Goal: Transaction & Acquisition: Purchase product/service

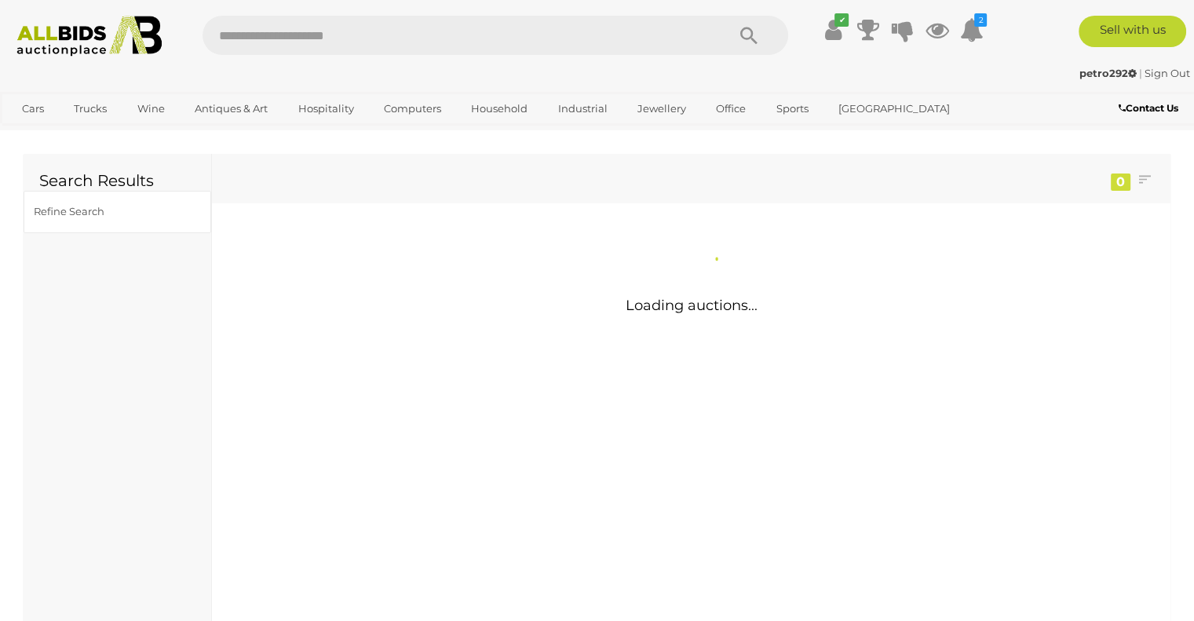
click at [664, 43] on input "text" at bounding box center [456, 35] width 508 height 39
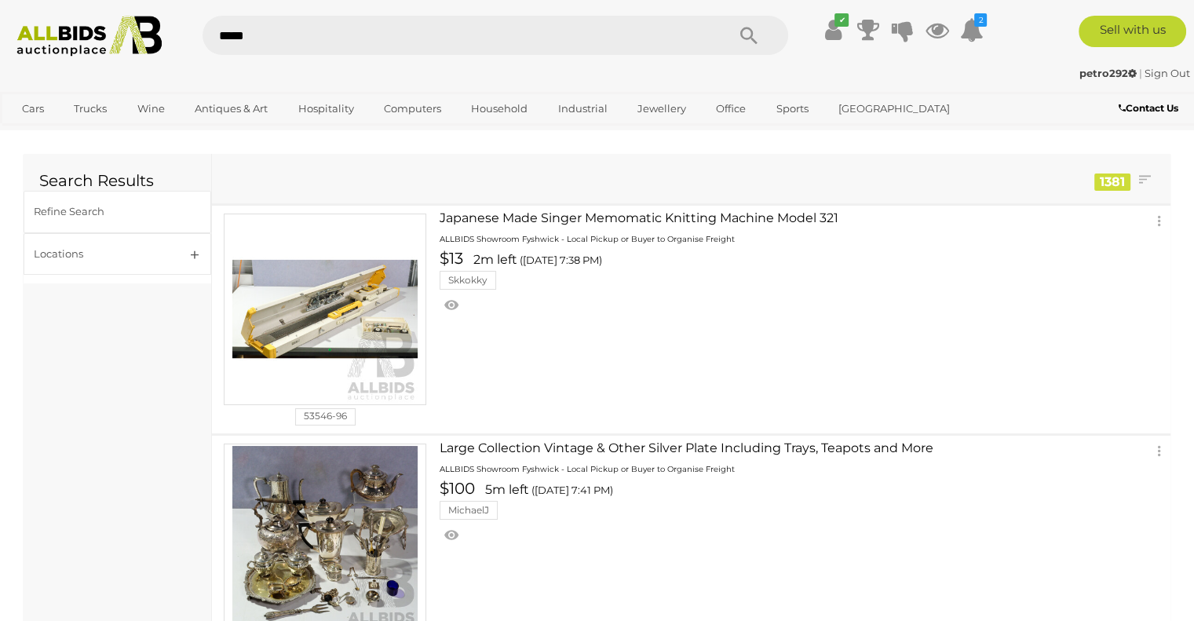
type input "******"
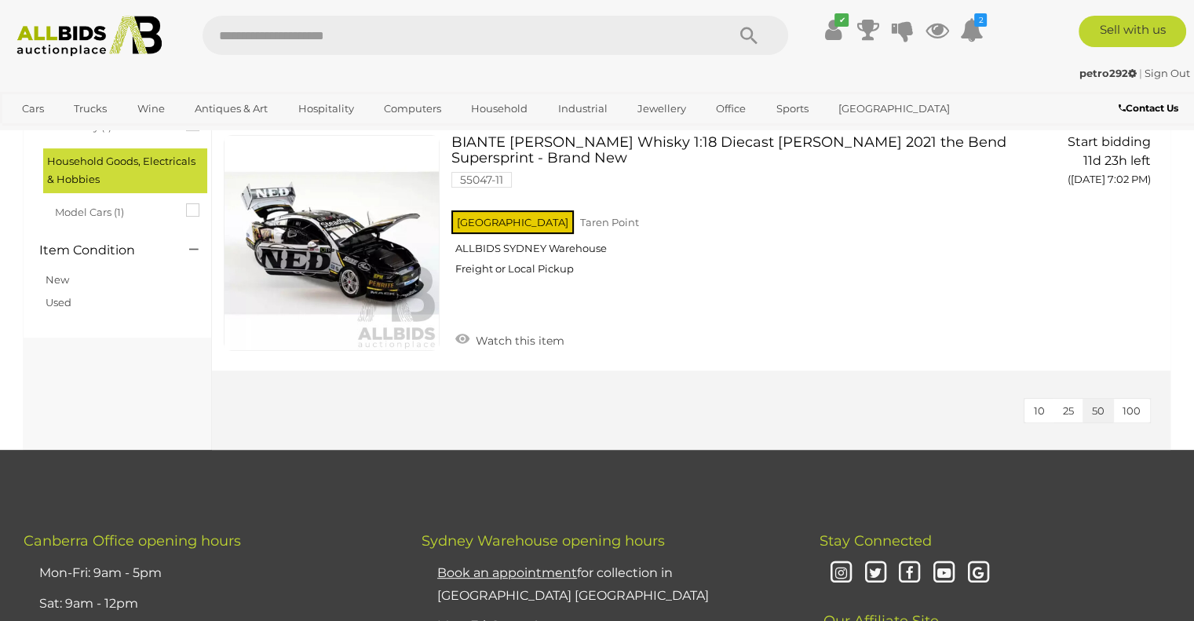
scroll to position [380, 0]
